Goal: Navigation & Orientation: Find specific page/section

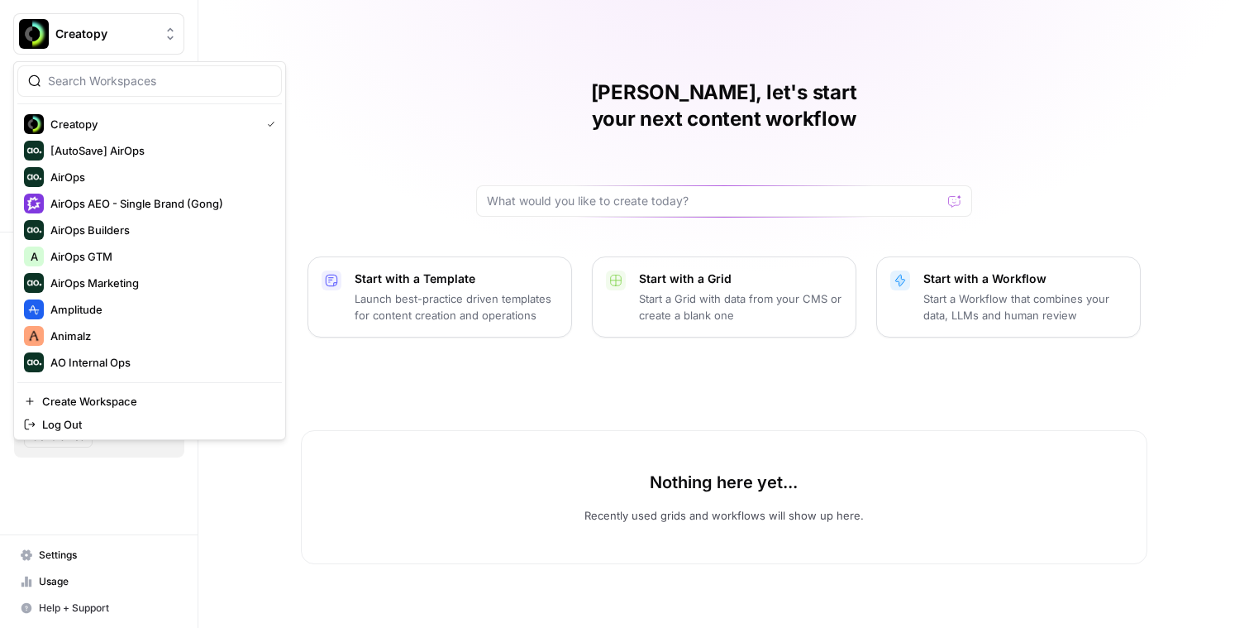
click at [110, 35] on span "Creatopy" at bounding box center [105, 34] width 100 height 17
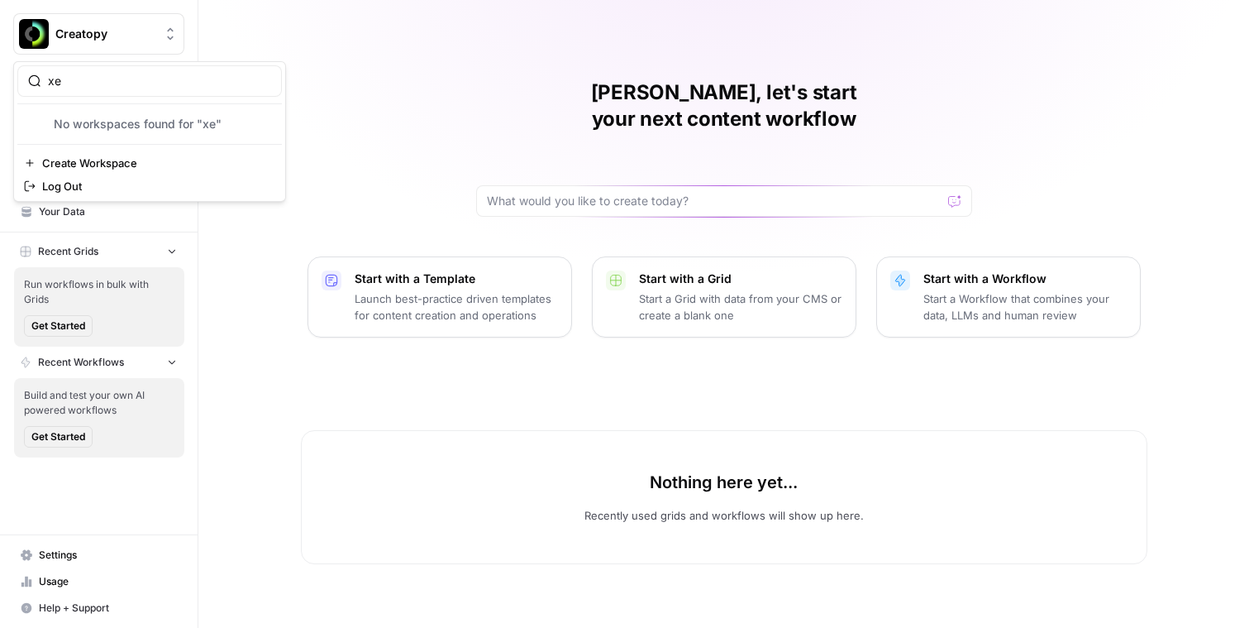
type input "x"
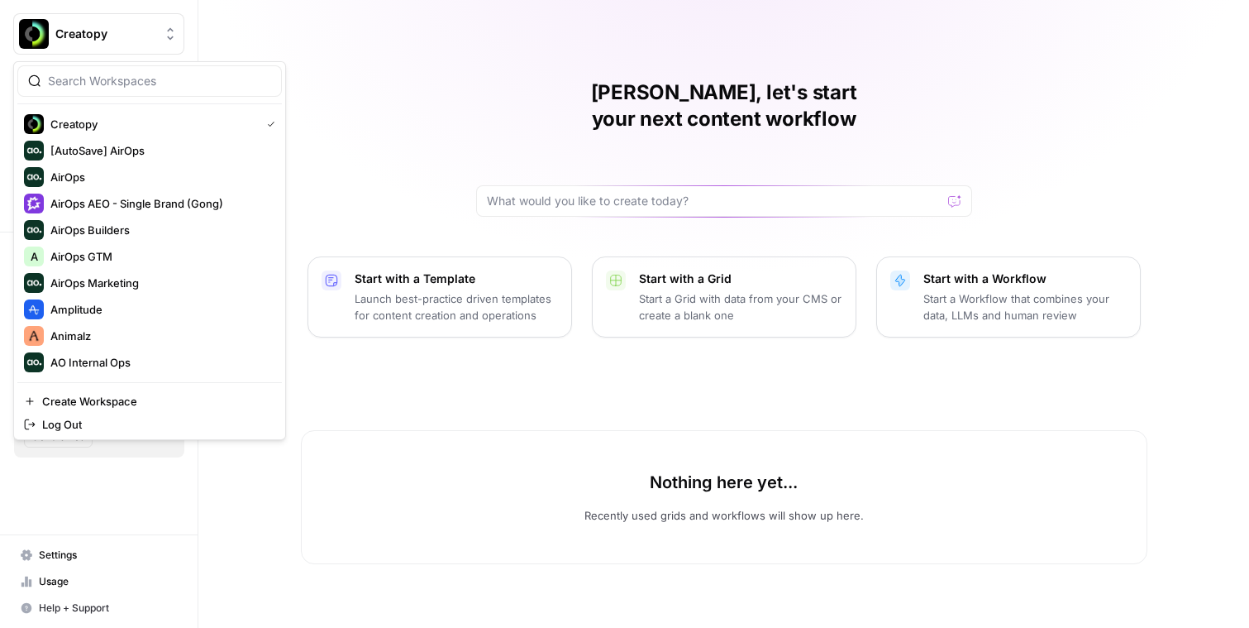
click at [98, 38] on span "Creatopy" at bounding box center [105, 34] width 100 height 17
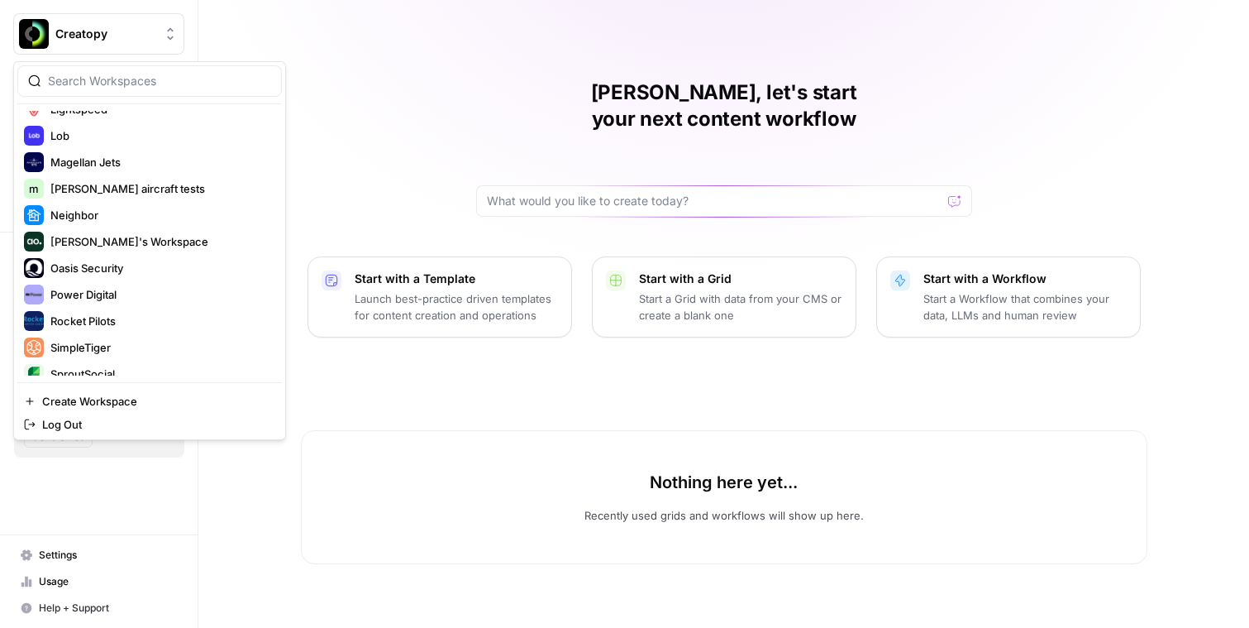
scroll to position [935, 0]
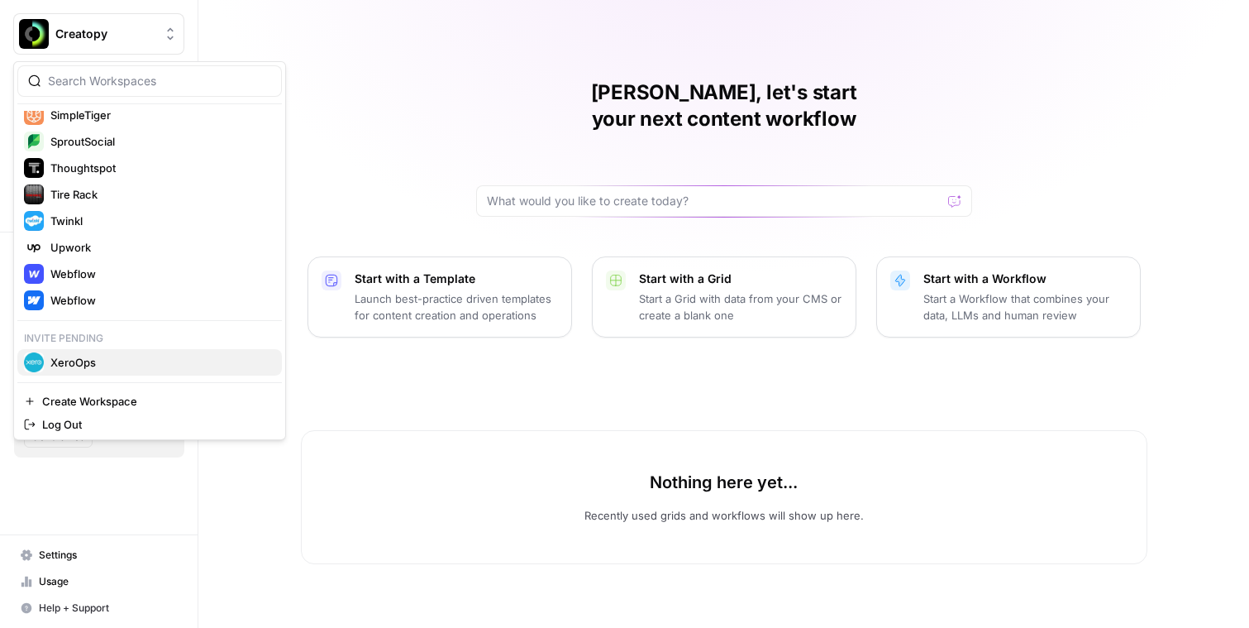
click at [109, 363] on span "XeroOps" at bounding box center [159, 362] width 218 height 17
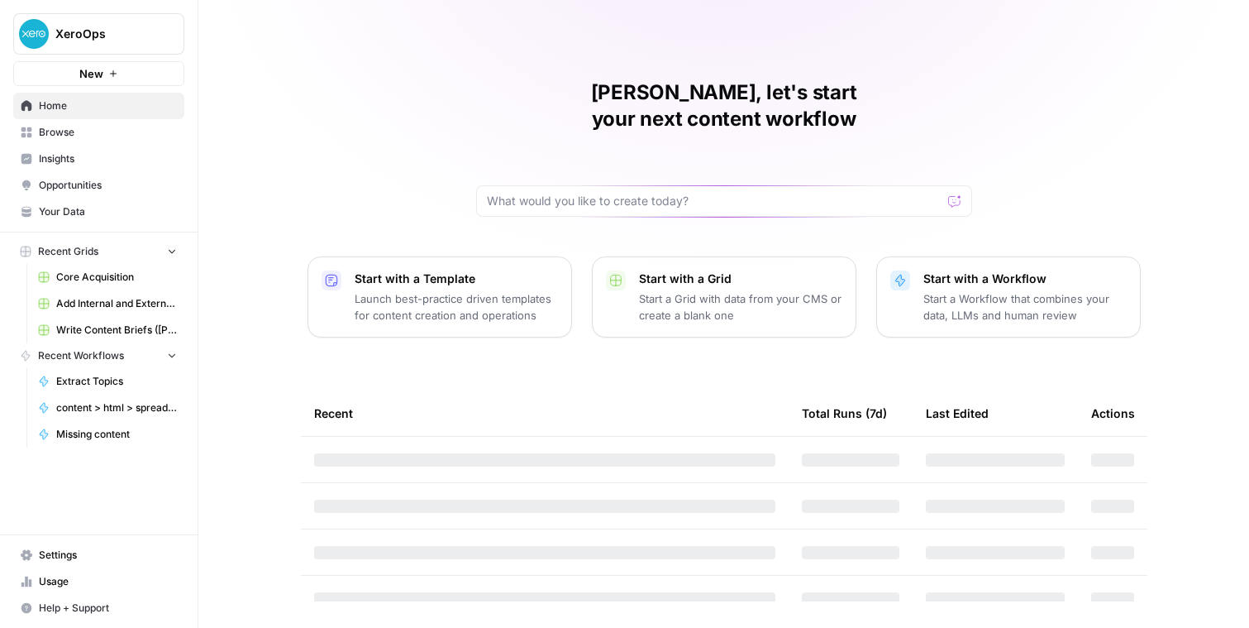
click at [114, 160] on span "Insights" at bounding box center [108, 158] width 138 height 15
